Goal: Check status

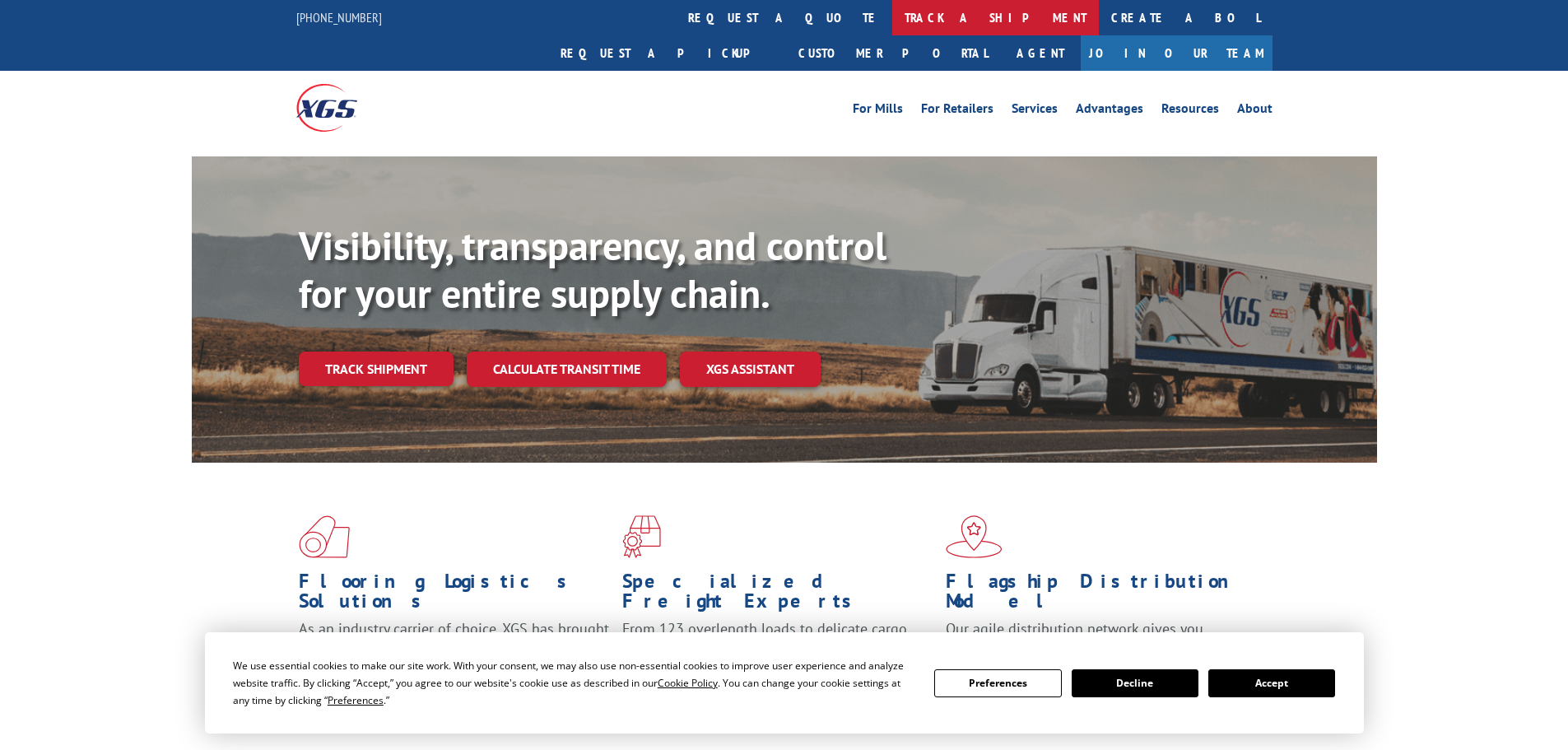
click at [892, 24] on link "track a shipment" at bounding box center [995, 18] width 206 height 35
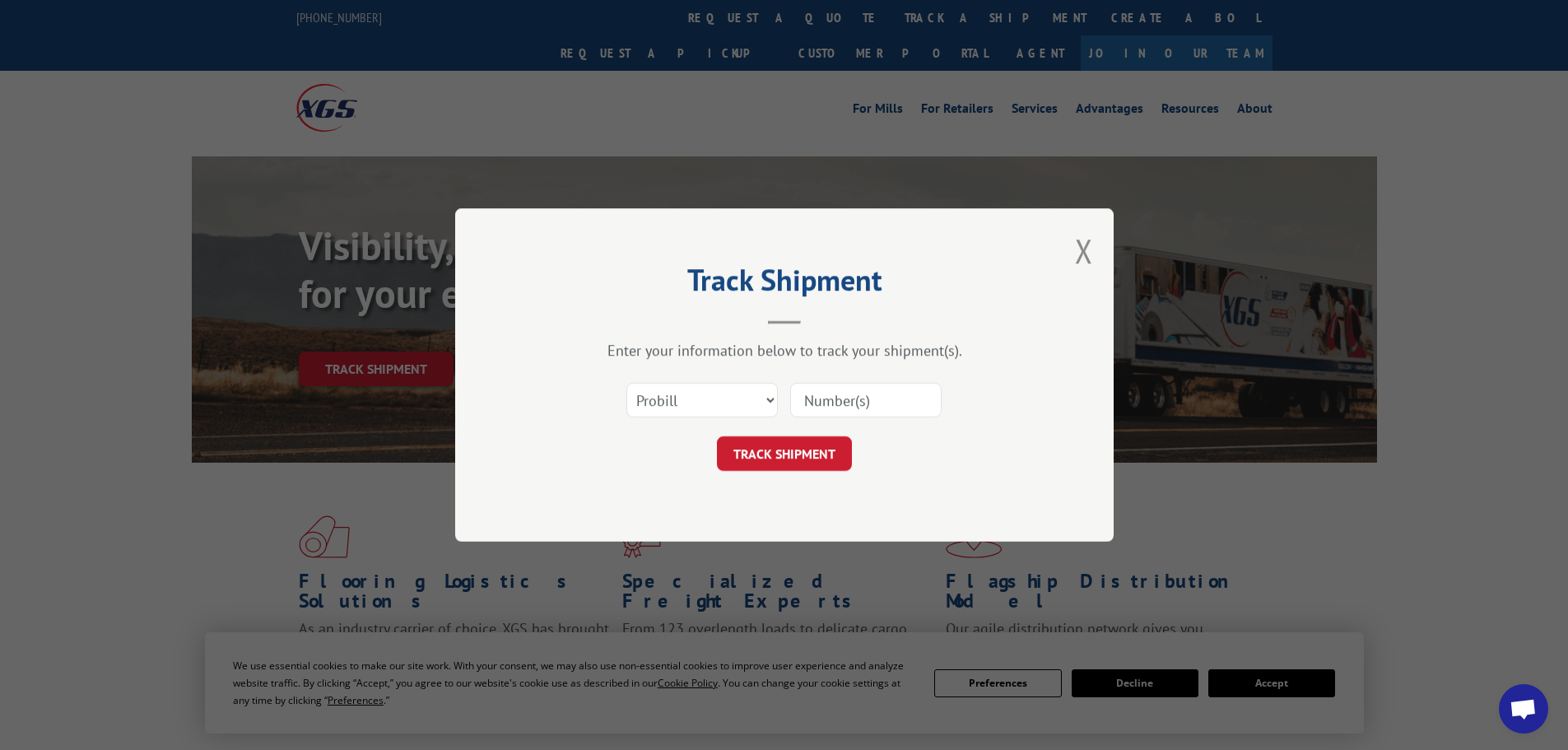
click at [842, 395] on input at bounding box center [866, 400] width 152 height 34
paste input "17341975"
type input "17341975"
click at [816, 458] on button "TRACK SHIPMENT" at bounding box center [785, 453] width 135 height 34
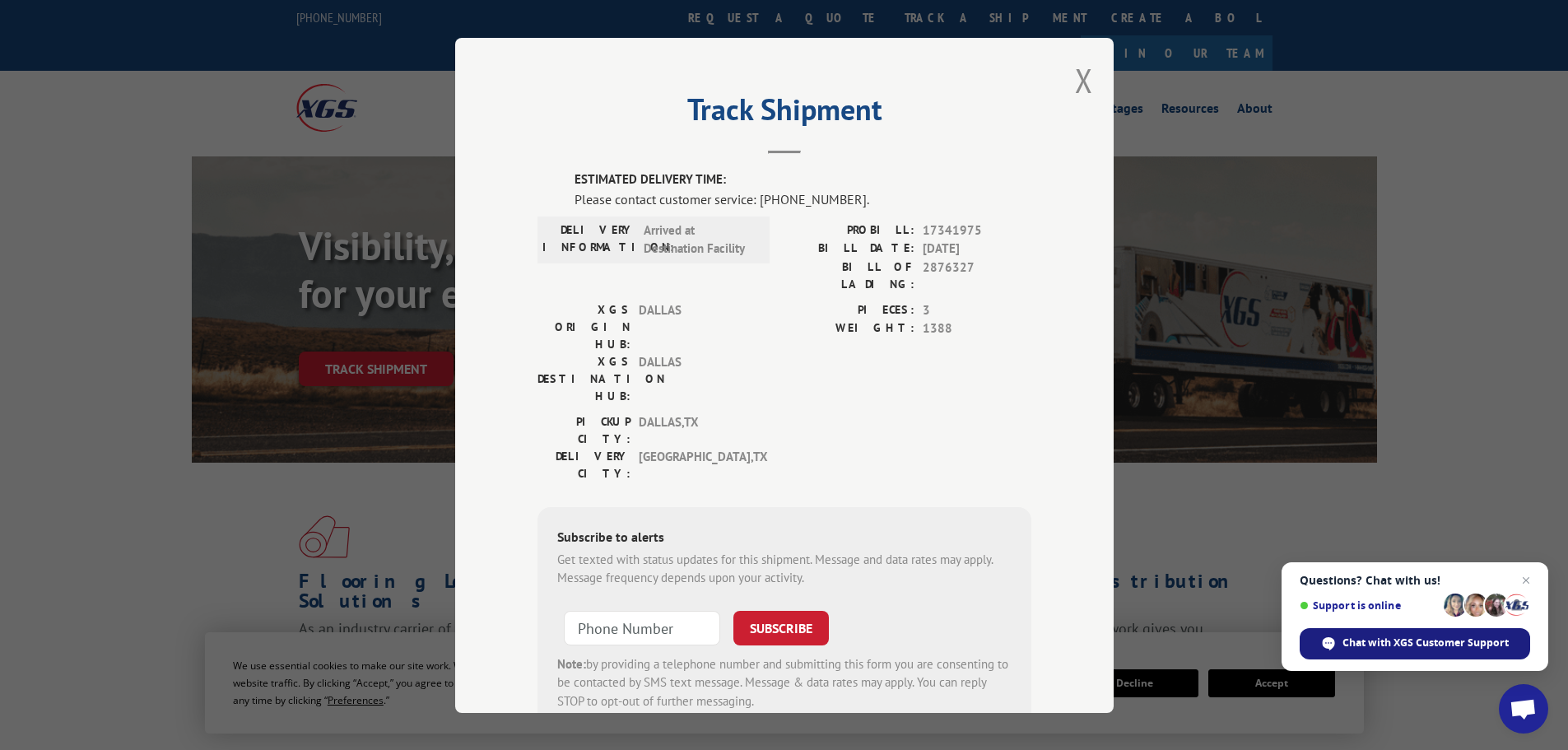
click at [1395, 639] on span "Chat with XGS Customer Support" at bounding box center [1425, 643] width 166 height 15
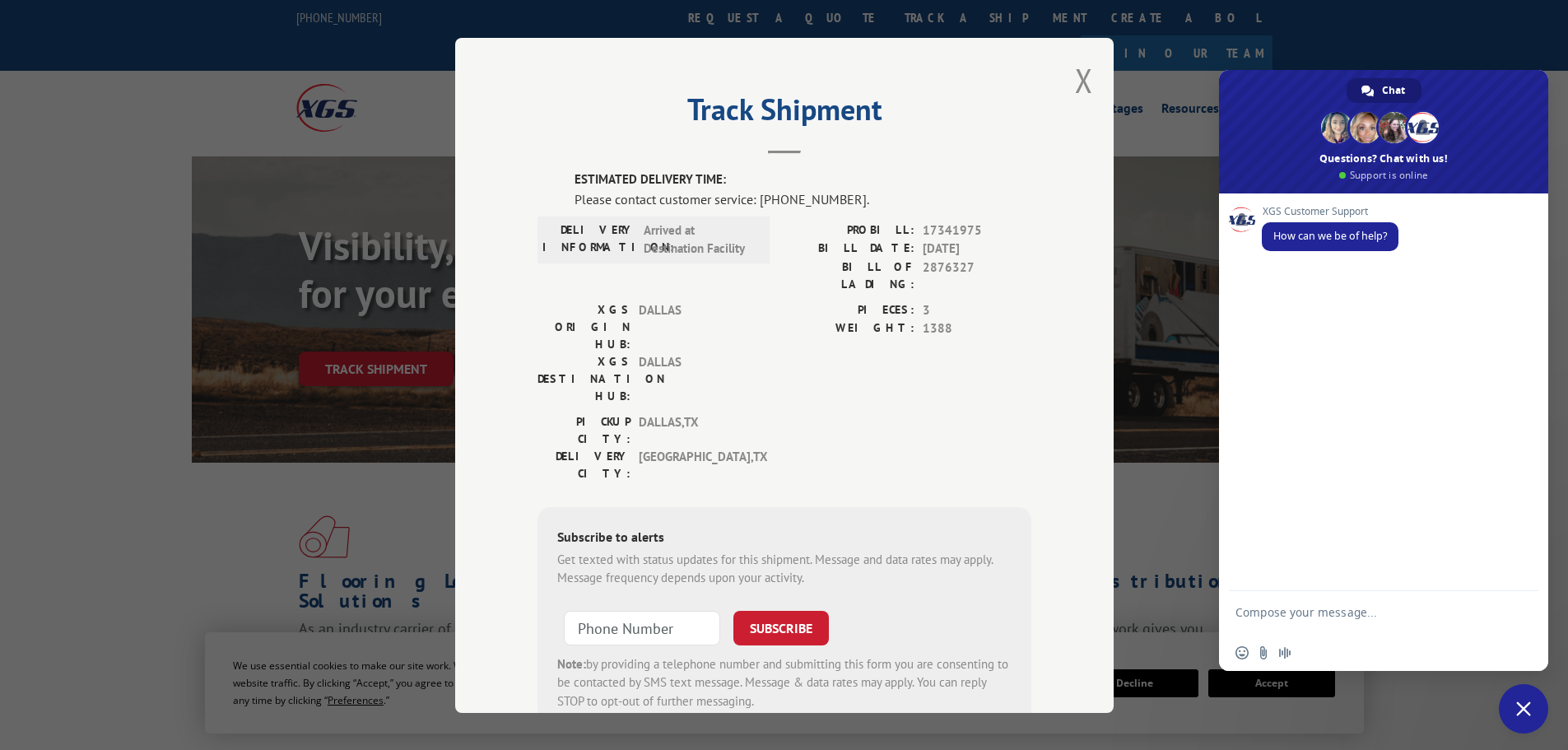
click at [1375, 627] on textarea "Compose your message..." at bounding box center [1365, 620] width 260 height 30
paste textarea "17341975"
type textarea "can you please provide a delivery date for 17341975?"
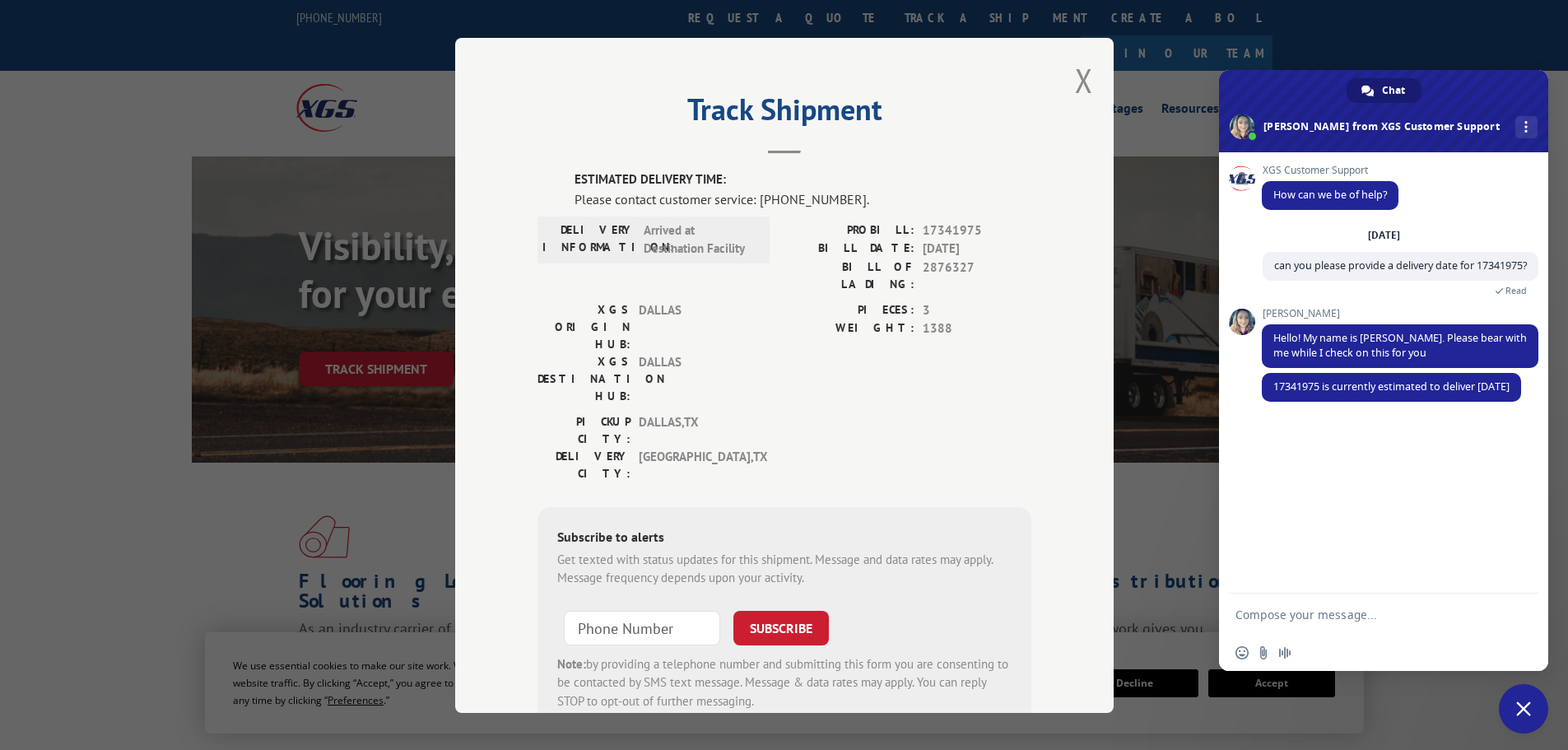
click at [1309, 624] on form at bounding box center [1365, 616] width 260 height 45
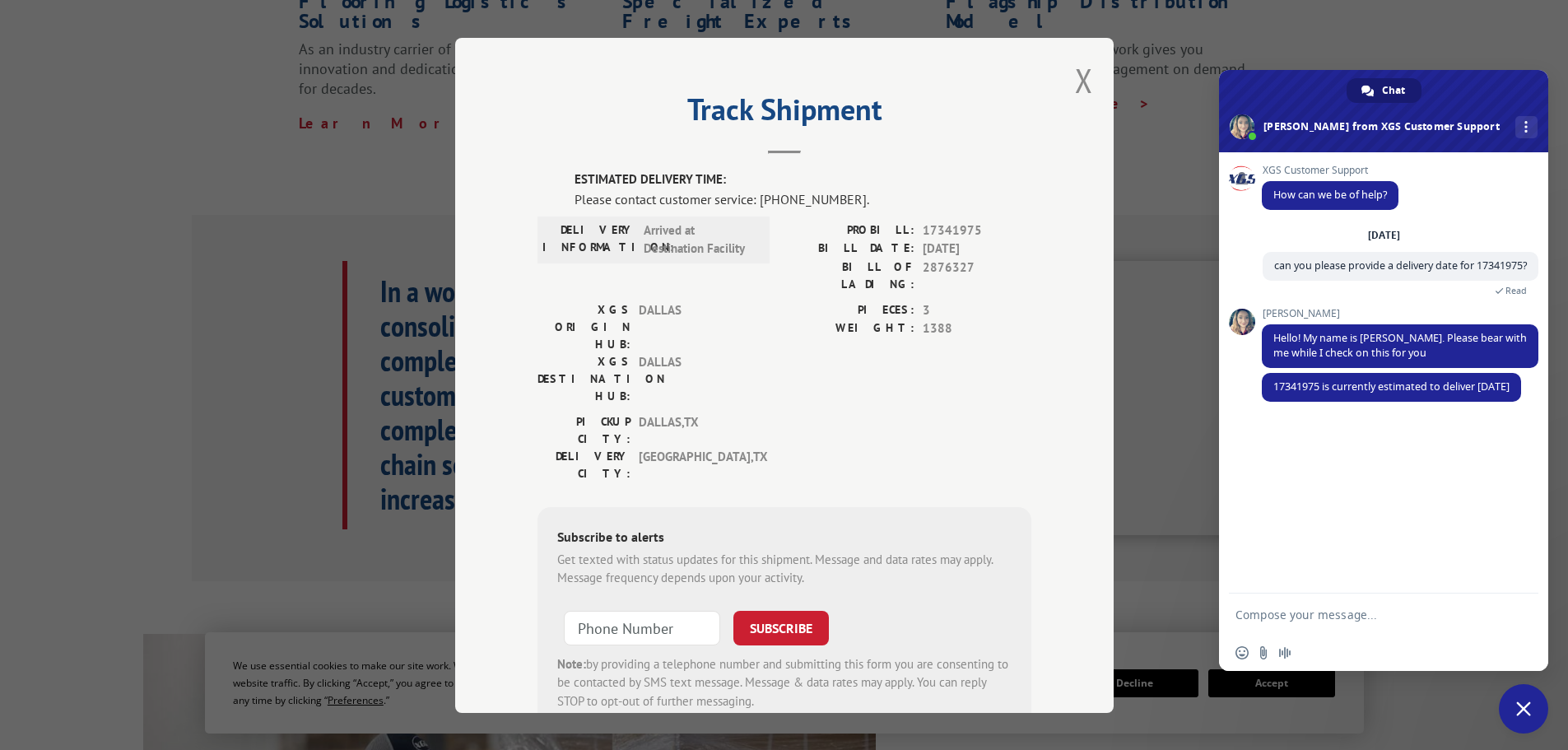
scroll to position [656, 0]
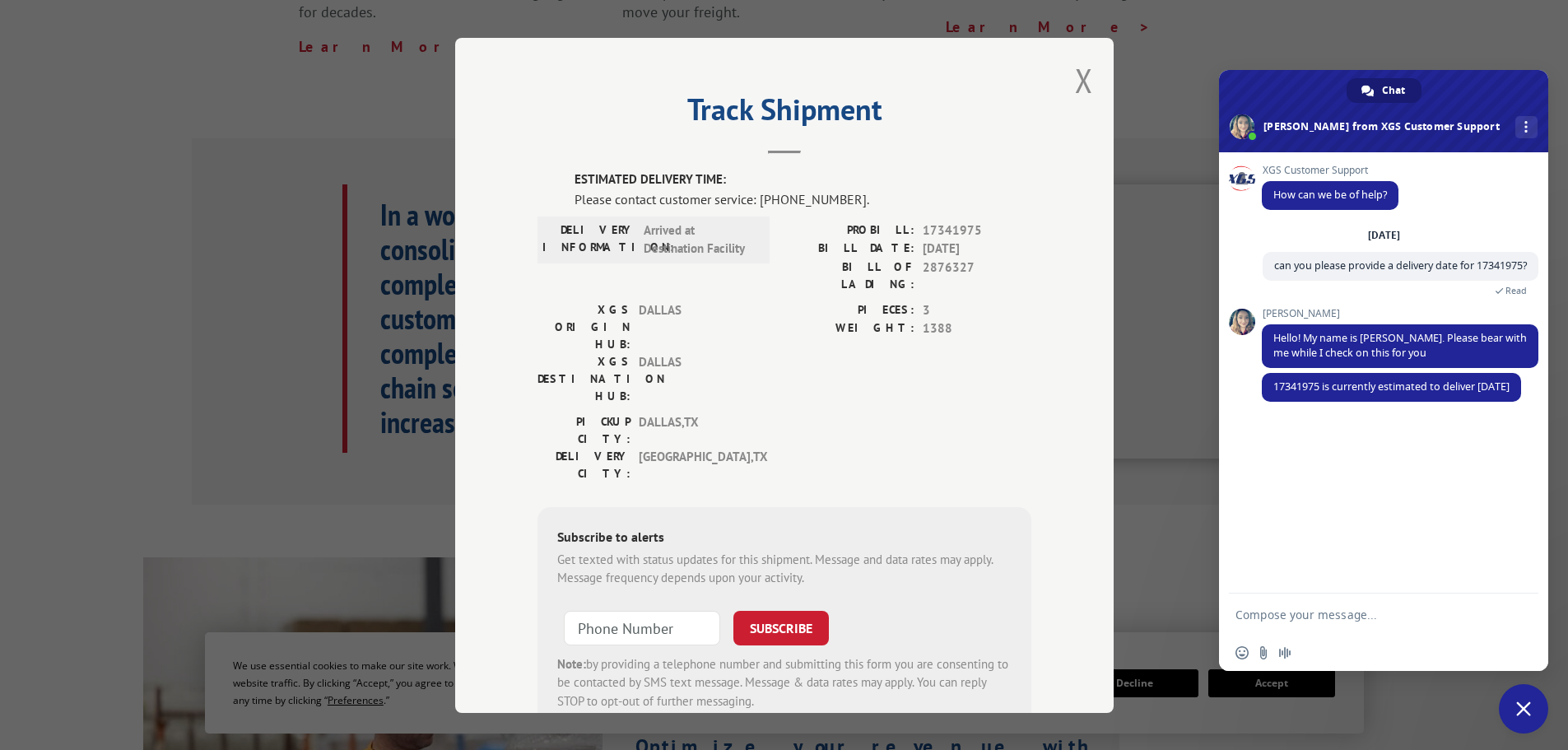
click at [1309, 624] on form at bounding box center [1365, 616] width 260 height 45
click at [1309, 610] on textarea "Compose your message..." at bounding box center [1365, 615] width 260 height 15
type textarea "thank you!"
